Goal: Task Accomplishment & Management: Use online tool/utility

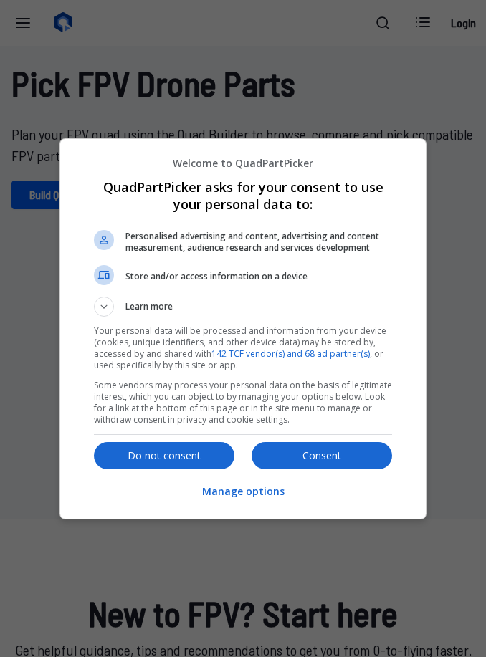
click at [202, 453] on p "Do not consent" at bounding box center [164, 456] width 140 height 14
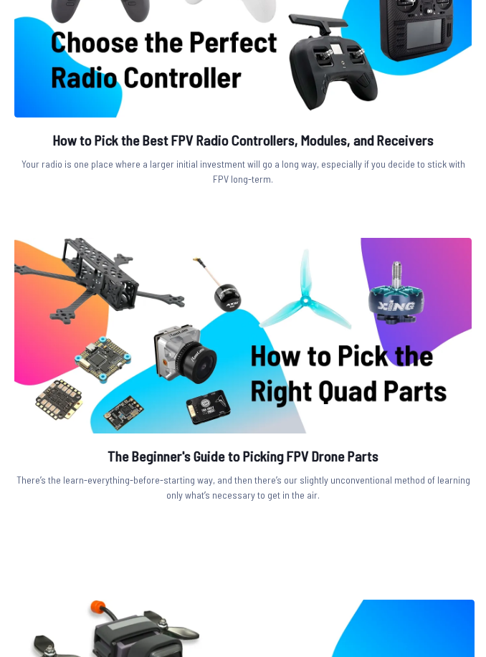
scroll to position [1129, 0]
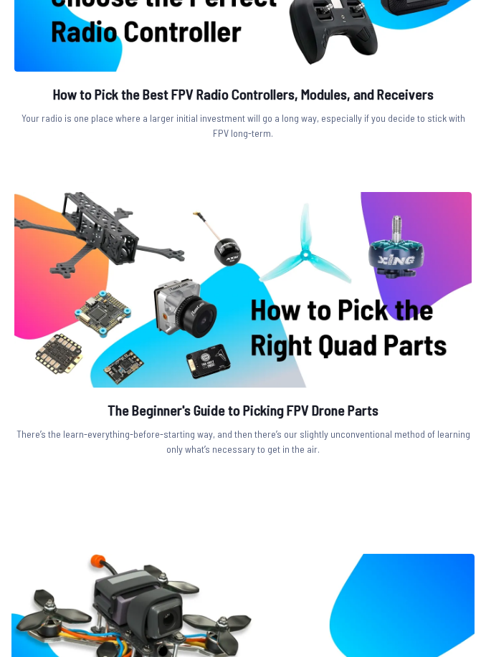
click at [342, 413] on h2 "The Beginner's Guide to Picking FPV Drone Parts" at bounding box center [242, 410] width 457 height 21
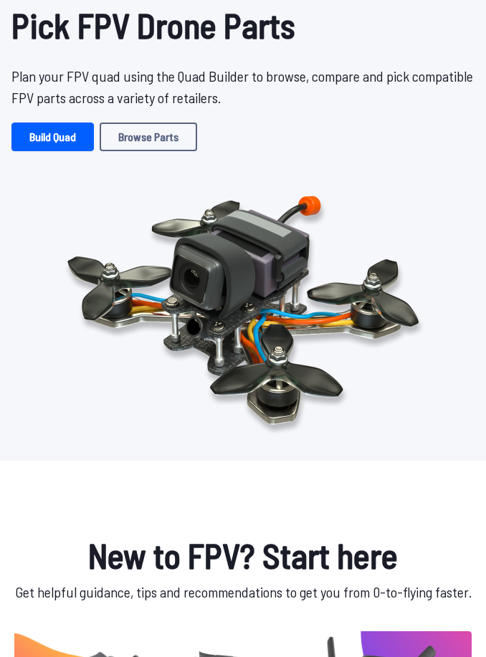
scroll to position [0, 0]
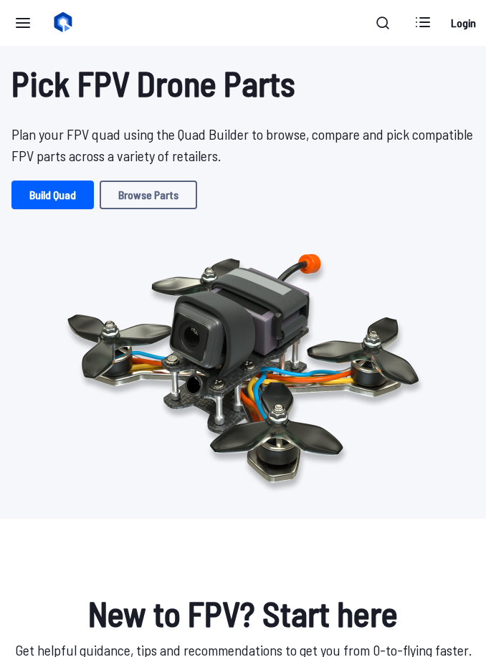
click at [59, 199] on link "Build Quad" at bounding box center [52, 195] width 82 height 29
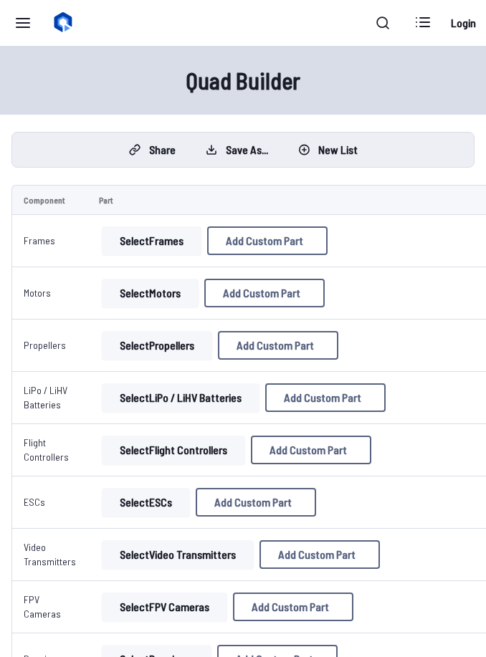
click at [303, 239] on span "Add Custom Part" at bounding box center [264, 240] width 77 height 11
select select "**********"
click at [384, 129] on icon at bounding box center [377, 135] width 13 height 13
click at [161, 244] on button "Select Frames" at bounding box center [152, 240] width 100 height 29
click at [170, 238] on button "Select Frames" at bounding box center [152, 240] width 100 height 29
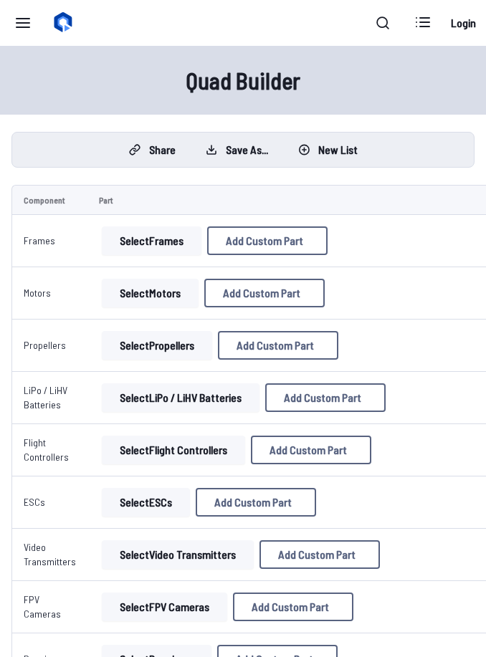
click at [166, 242] on button "Select Frames" at bounding box center [152, 240] width 100 height 29
click at [170, 238] on button "Select Frames" at bounding box center [152, 240] width 100 height 29
click at [169, 237] on button "Select Frames" at bounding box center [152, 240] width 100 height 29
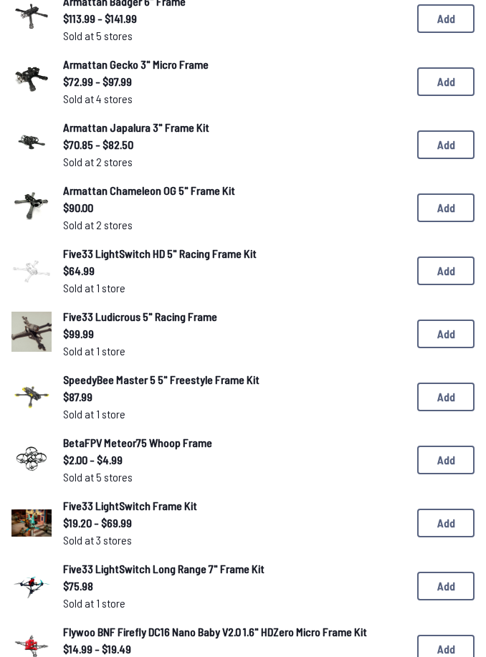
scroll to position [627, 0]
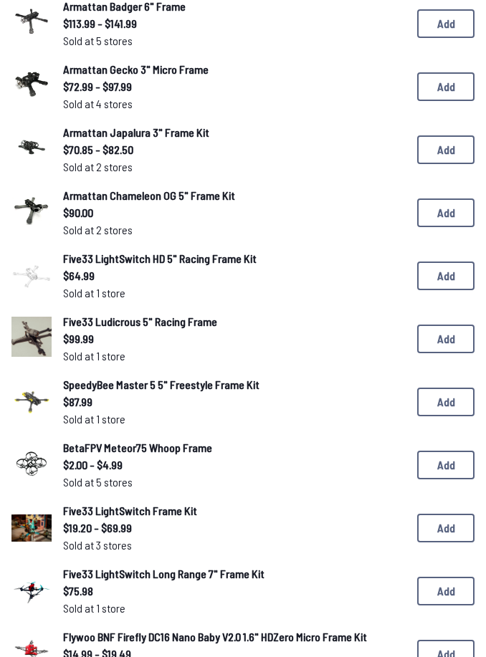
click at [437, 400] on button "Add" at bounding box center [445, 402] width 57 height 29
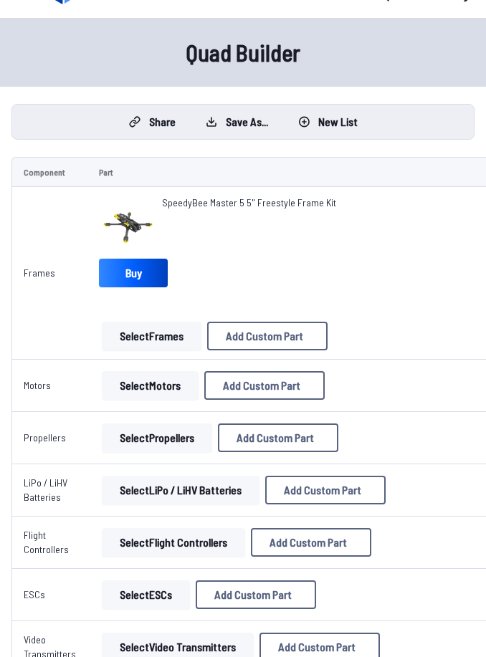
scroll to position [28, 0]
click at [168, 372] on button "Select Motors" at bounding box center [150, 385] width 97 height 29
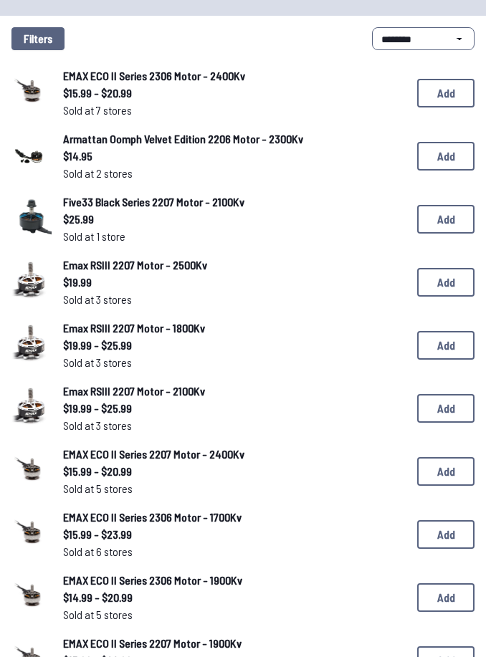
scroll to position [115, 0]
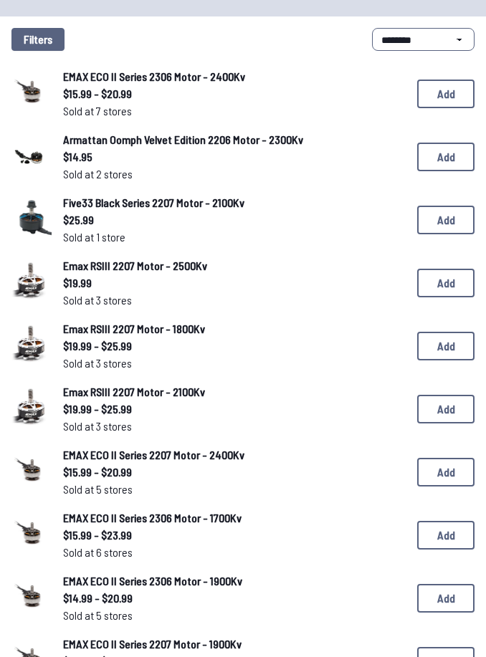
click at [444, 283] on button "Add" at bounding box center [445, 283] width 57 height 29
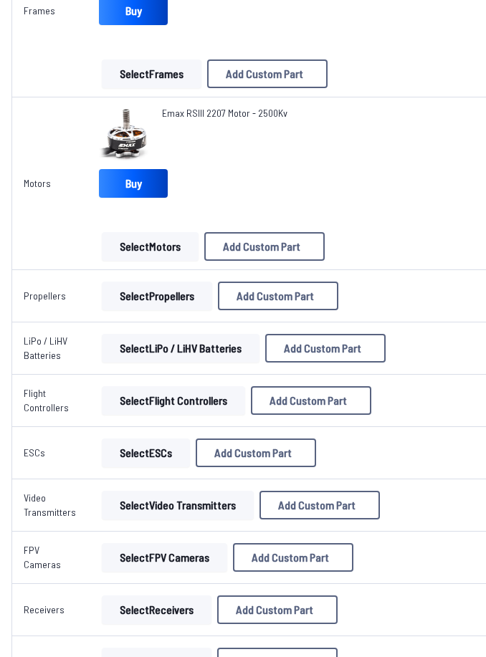
scroll to position [290, 0]
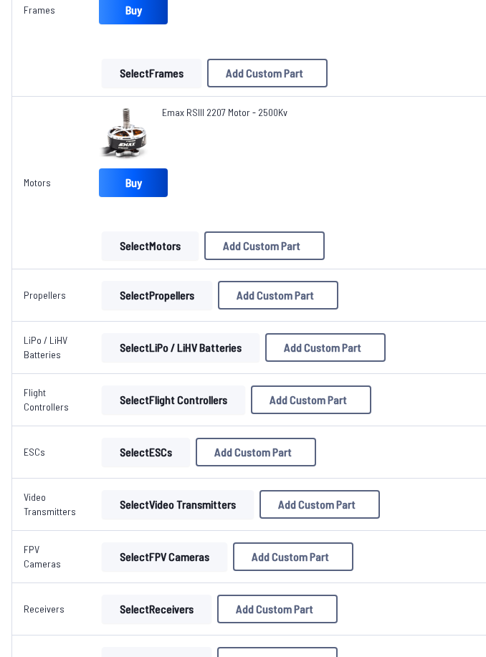
click at [183, 300] on button "Select Propellers" at bounding box center [157, 296] width 110 height 29
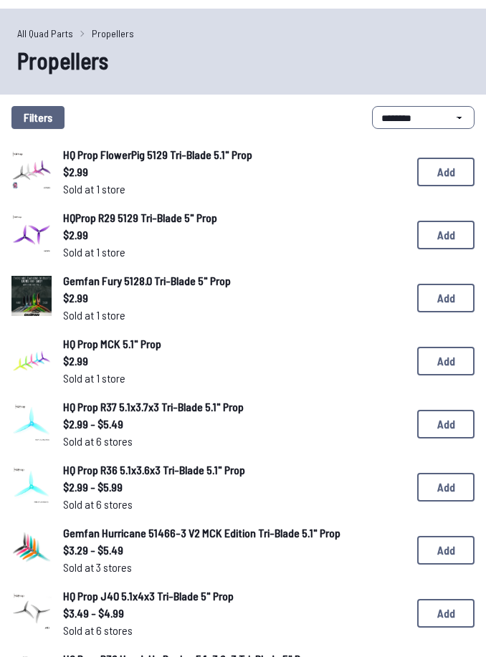
scroll to position [36, 0]
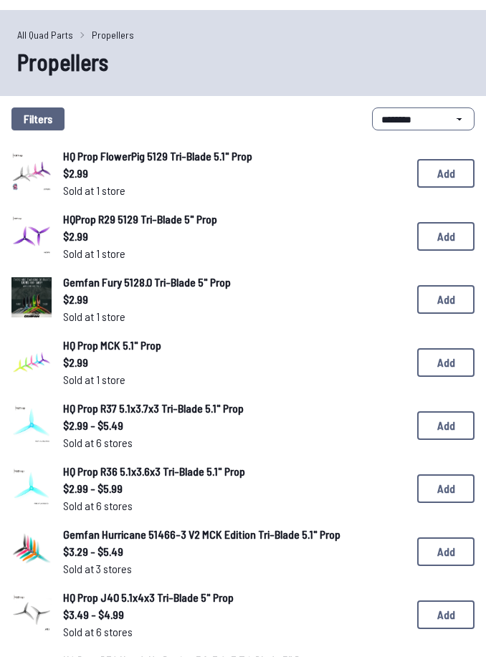
click at [446, 303] on button "Add" at bounding box center [445, 299] width 57 height 29
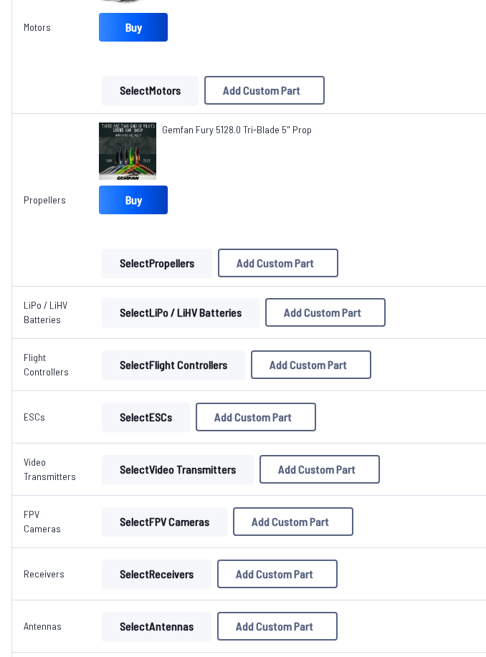
scroll to position [446, 0]
click at [226, 309] on button "Select LiPo / LiHV Batteries" at bounding box center [181, 312] width 158 height 29
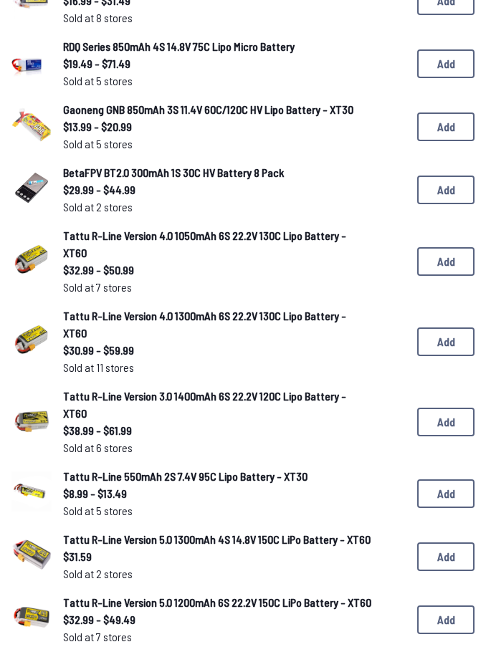
scroll to position [208, 0]
click at [448, 276] on button "Add" at bounding box center [445, 261] width 57 height 29
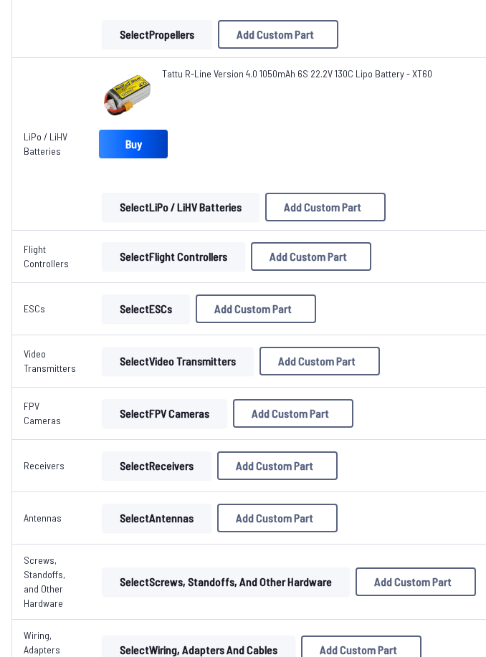
scroll to position [682, 0]
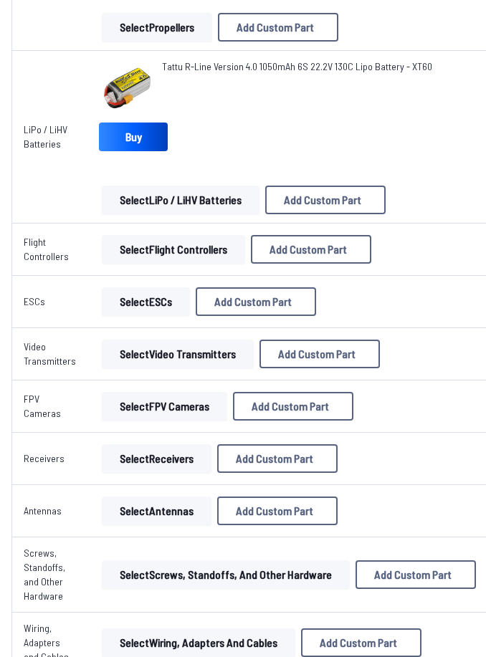
click at [202, 247] on button "Select Flight Controllers" at bounding box center [173, 249] width 143 height 29
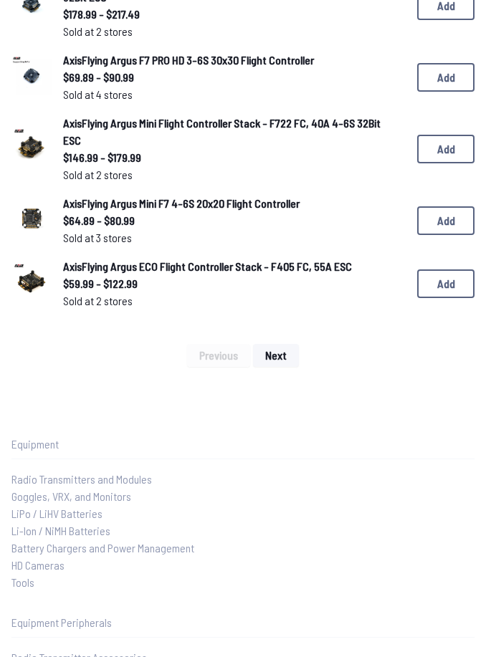
scroll to position [1078, 0]
